Goal: Find contact information: Find contact information

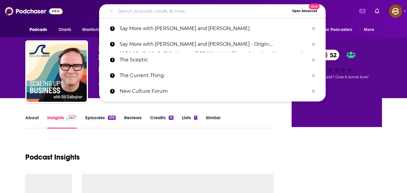
type input "finding mystery"
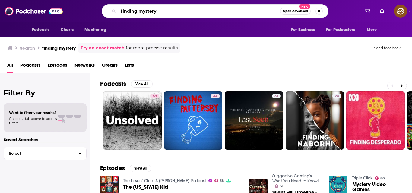
click at [193, 11] on input "finding mystery" at bounding box center [199, 11] width 162 height 10
type input "finding mystery by [PERSON_NAME]"
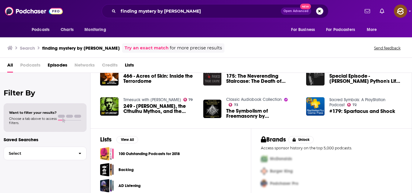
scroll to position [61, 0]
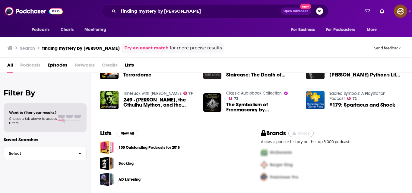
click at [304, 133] on button "Unlock" at bounding box center [301, 133] width 26 height 7
click at [340, 54] on div "PRO Demo Request Fill in some details about yourself and we'll be in touch with…" at bounding box center [206, 96] width 412 height 193
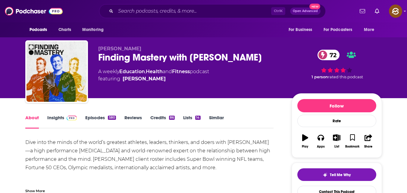
click at [106, 116] on link "Episodes 580" at bounding box center [100, 122] width 30 height 14
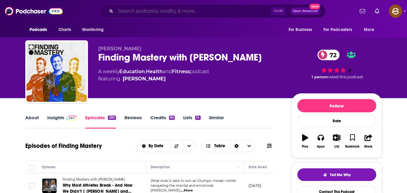
click at [218, 8] on input "Search podcasts, credits, & more..." at bounding box center [194, 11] width 156 height 10
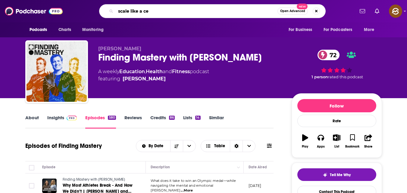
type input "scale like a ceo"
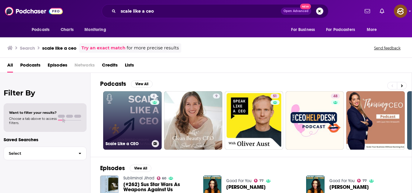
click at [137, 123] on link "4 Scale Like a CEO" at bounding box center [132, 120] width 59 height 59
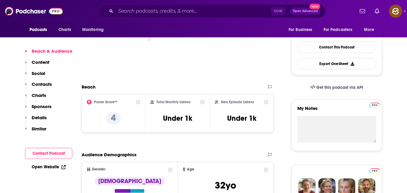
scroll to position [145, 0]
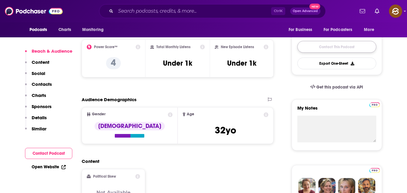
click at [324, 45] on link "Contact This Podcast" at bounding box center [337, 47] width 79 height 12
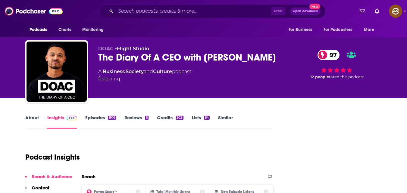
click at [207, 118] on div "64" at bounding box center [207, 118] width 6 height 4
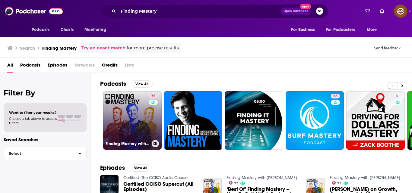
click at [142, 125] on link "72 Finding Mastery with [PERSON_NAME]" at bounding box center [132, 120] width 59 height 59
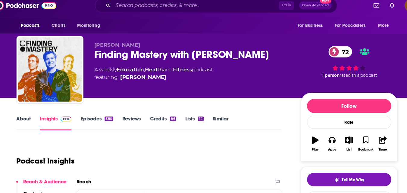
scroll to position [65, 0]
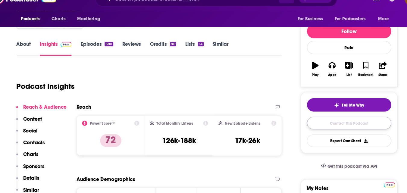
click at [307, 128] on link "Contact This Podcast" at bounding box center [337, 128] width 79 height 12
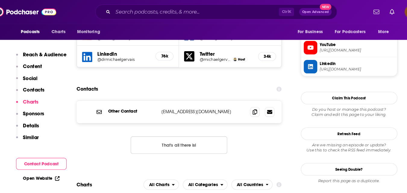
scroll to position [532, 0]
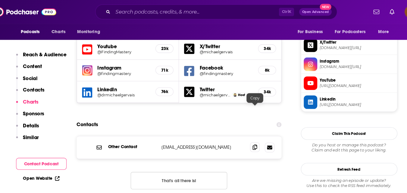
click at [248, 136] on icon at bounding box center [249, 138] width 4 height 5
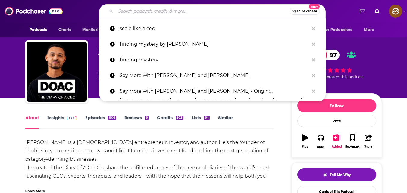
click at [160, 12] on input "Search podcasts, credits, & more..." at bounding box center [203, 11] width 174 height 10
type input "The Leadership Podcast"
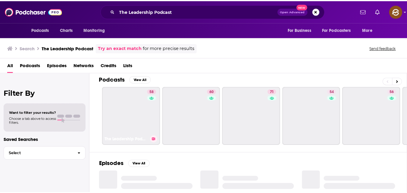
scroll to position [4, 0]
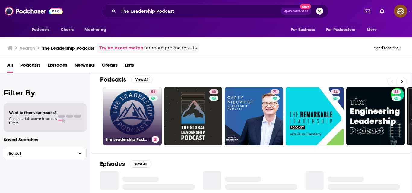
click at [138, 120] on link "58 The Leadership Podcast" at bounding box center [132, 116] width 59 height 59
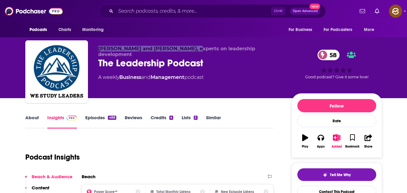
drag, startPoint x: 99, startPoint y: 48, endPoint x: 189, endPoint y: 47, distance: 90.5
click at [189, 47] on span "Jan Rutherford and Jim Vaselopulos, experts on leadership development" at bounding box center [176, 51] width 157 height 11
copy span "Jan Rutherford and Jim Vaselopulos"
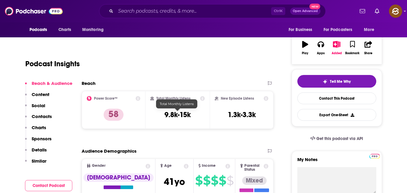
scroll to position [94, 0]
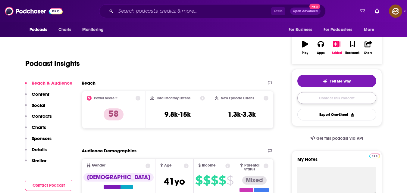
click at [314, 96] on link "Contact This Podcast" at bounding box center [337, 98] width 79 height 12
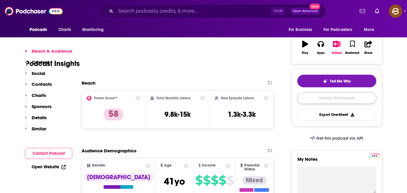
scroll to position [621, 0]
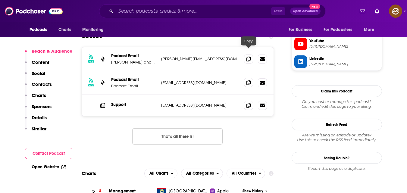
click at [248, 80] on icon at bounding box center [249, 82] width 4 height 5
click at [248, 103] on icon at bounding box center [249, 105] width 4 height 5
